Goal: Information Seeking & Learning: Check status

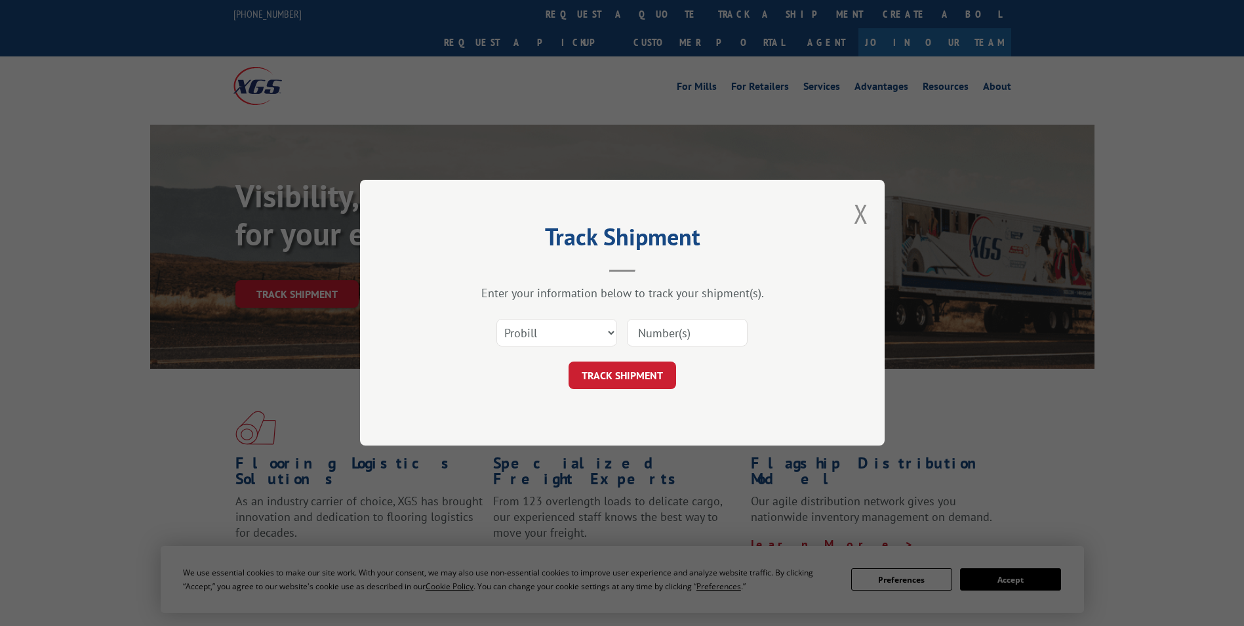
drag, startPoint x: 0, startPoint y: 0, endPoint x: 532, endPoint y: 341, distance: 631.8
click at [532, 341] on select "Select category... Probill BOL PO" at bounding box center [556, 333] width 121 height 28
select select "bol"
click at [496, 319] on select "Select category... Probill BOL PO" at bounding box center [556, 333] width 121 height 28
click at [675, 326] on input at bounding box center [687, 333] width 121 height 28
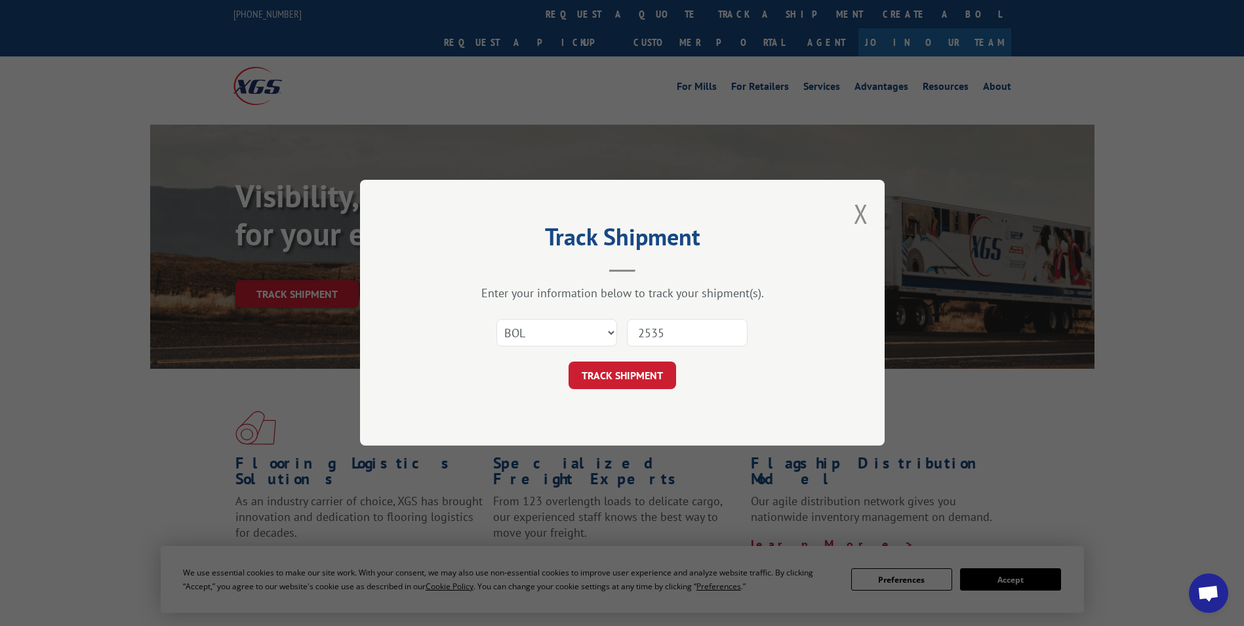
type input "25350"
click button "TRACK SHIPMENT" at bounding box center [623, 376] width 108 height 28
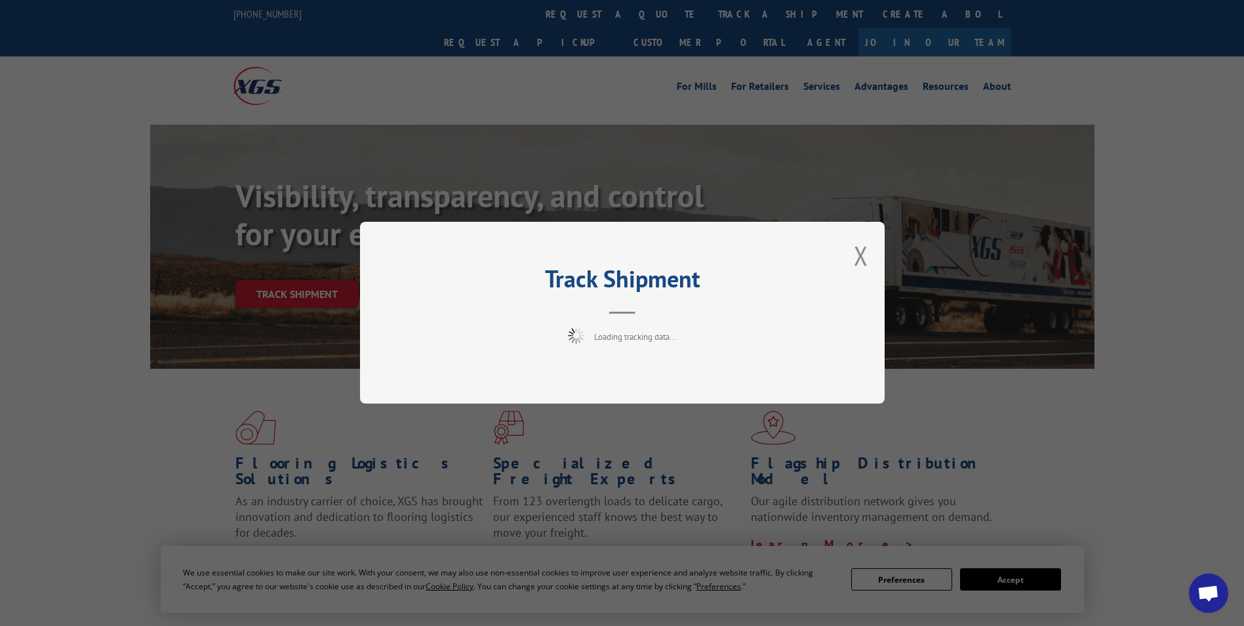
click at [682, 336] on div "Loading tracking data..." at bounding box center [622, 336] width 393 height 16
click at [862, 252] on button "Close modal" at bounding box center [861, 255] width 14 height 35
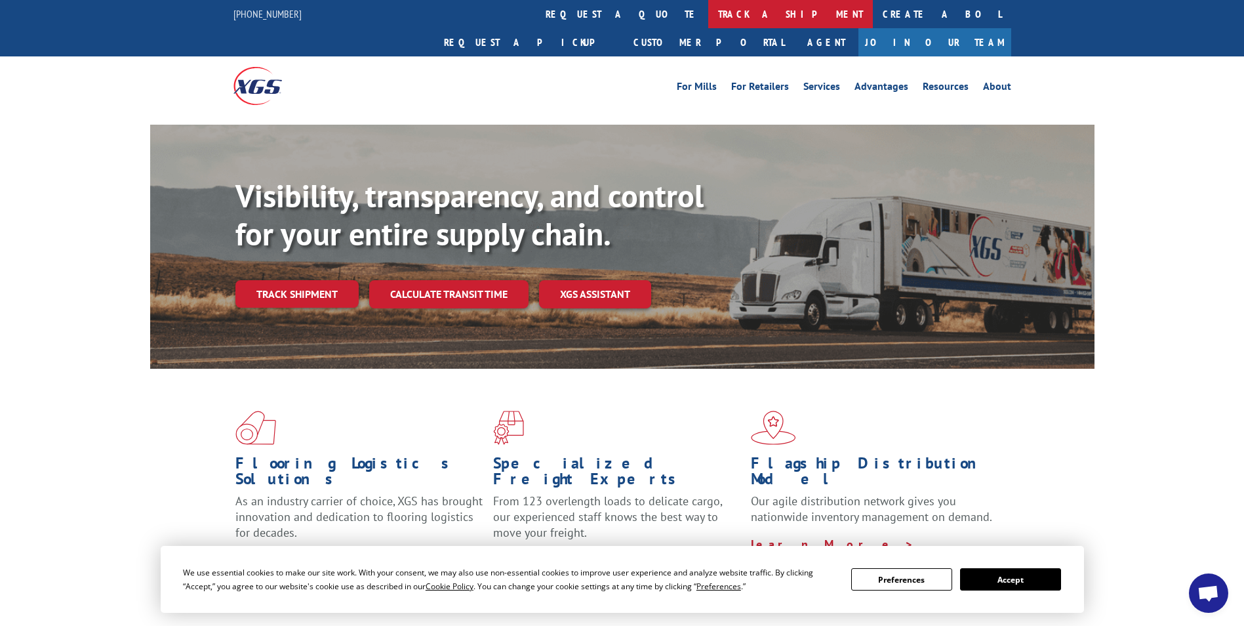
click at [708, 15] on link "track a shipment" at bounding box center [790, 14] width 165 height 28
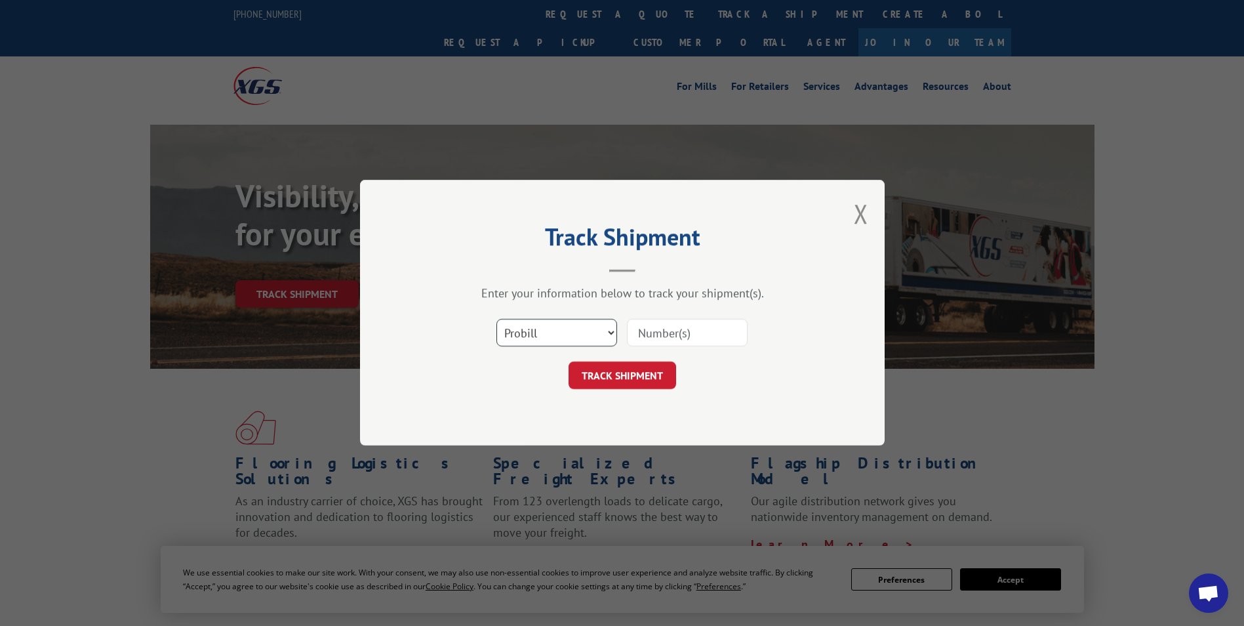
click at [572, 342] on select "Select category... Probill BOL PO" at bounding box center [556, 333] width 121 height 28
select select "bol"
click at [496, 319] on select "Select category... Probill BOL PO" at bounding box center [556, 333] width 121 height 28
click at [683, 339] on input at bounding box center [687, 333] width 121 height 28
type input "253501"
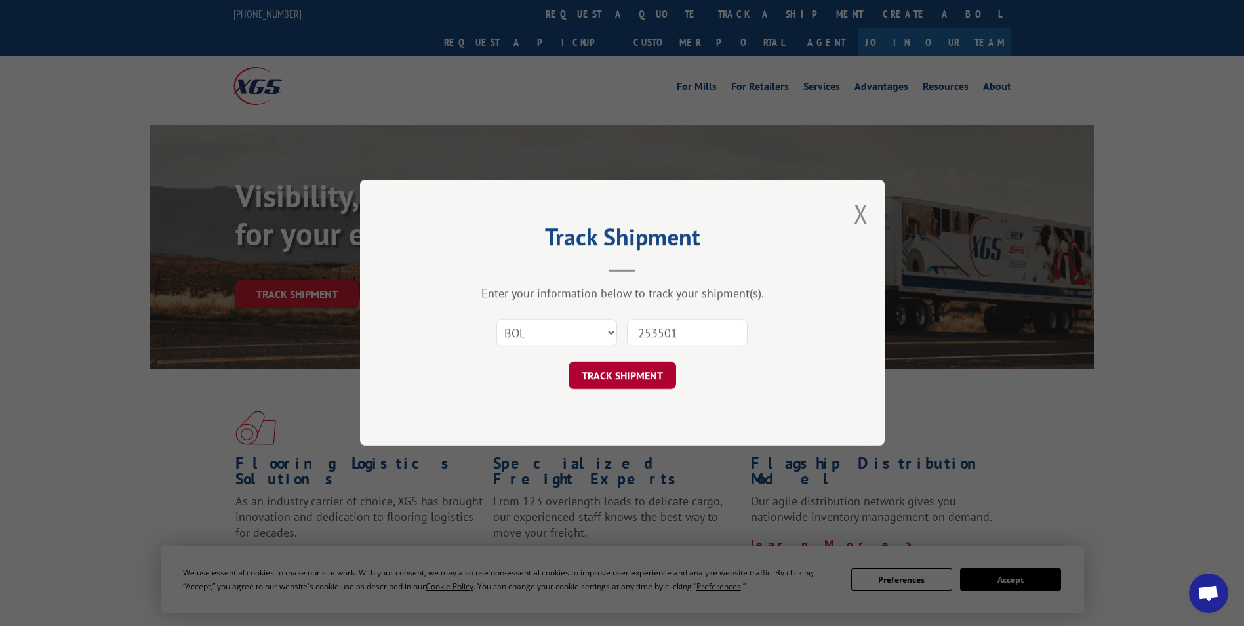
click at [635, 374] on button "TRACK SHIPMENT" at bounding box center [623, 376] width 108 height 28
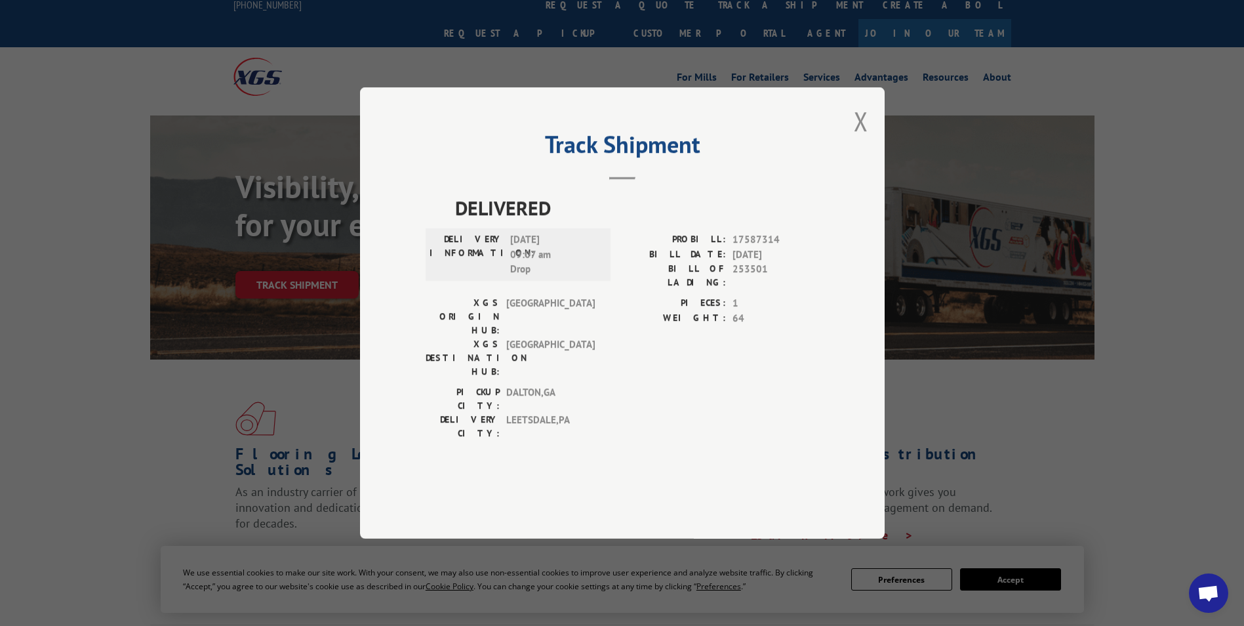
scroll to position [12, 0]
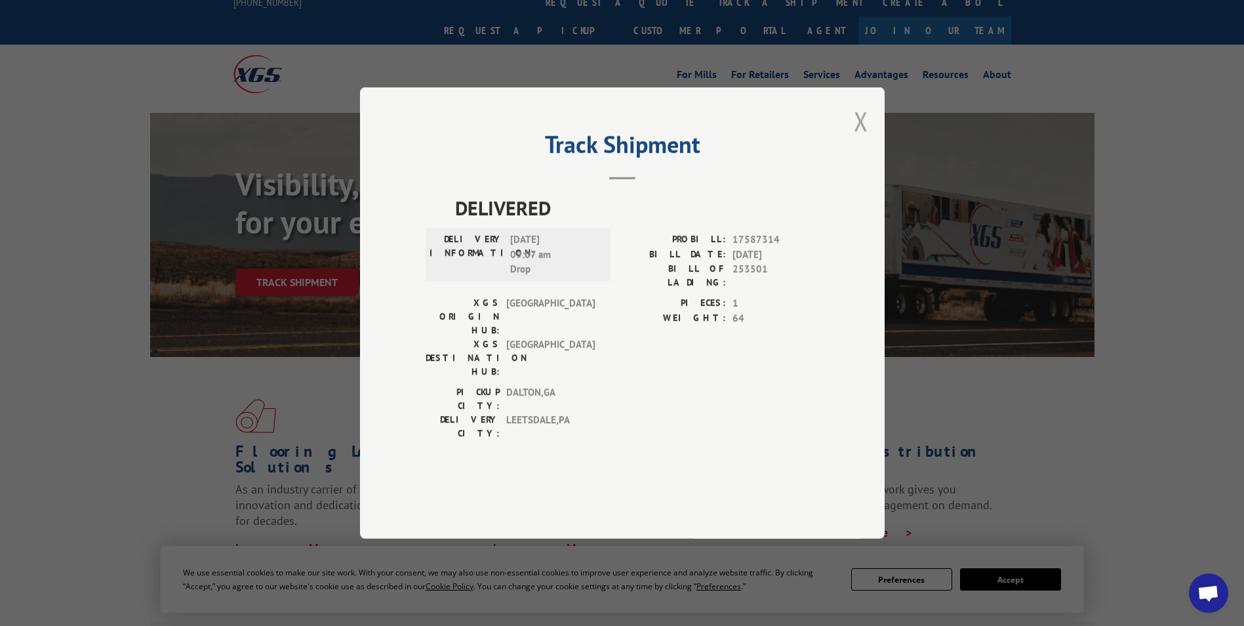
click at [859, 138] on button "Close modal" at bounding box center [861, 121] width 14 height 35
